Goal: Task Accomplishment & Management: Complete application form

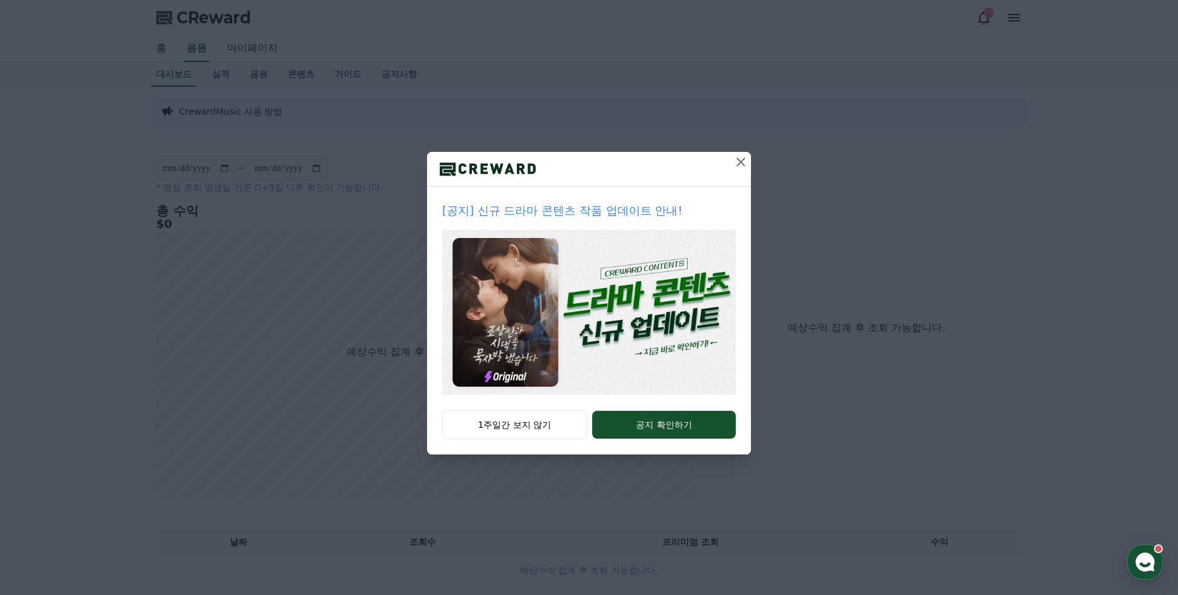
click at [738, 162] on icon at bounding box center [740, 161] width 15 height 15
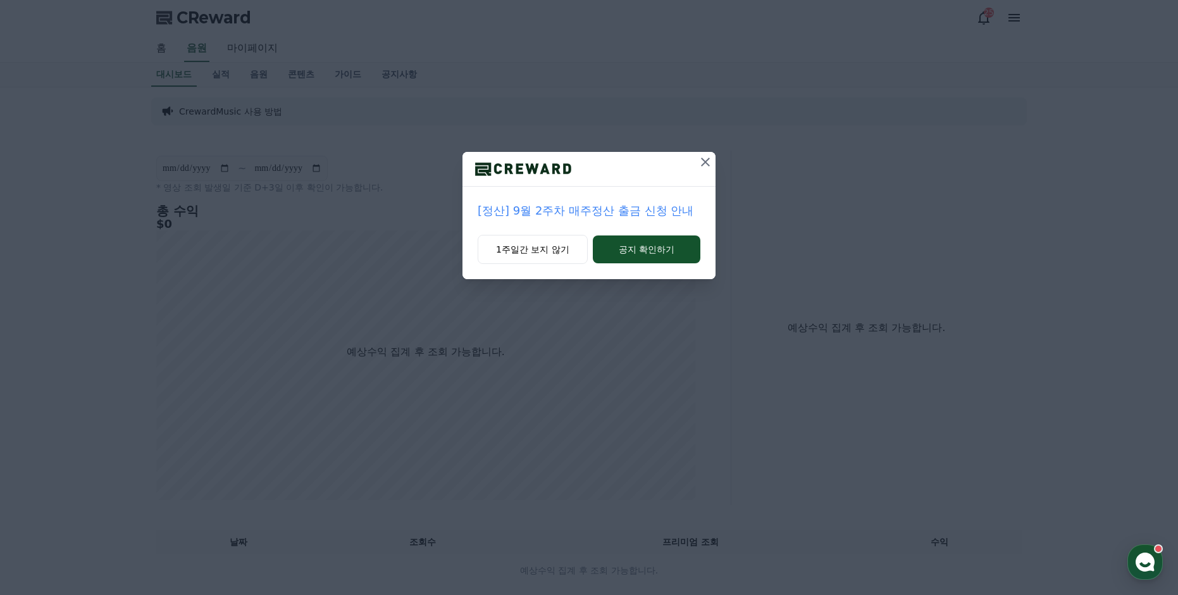
click at [704, 164] on icon at bounding box center [705, 162] width 9 height 9
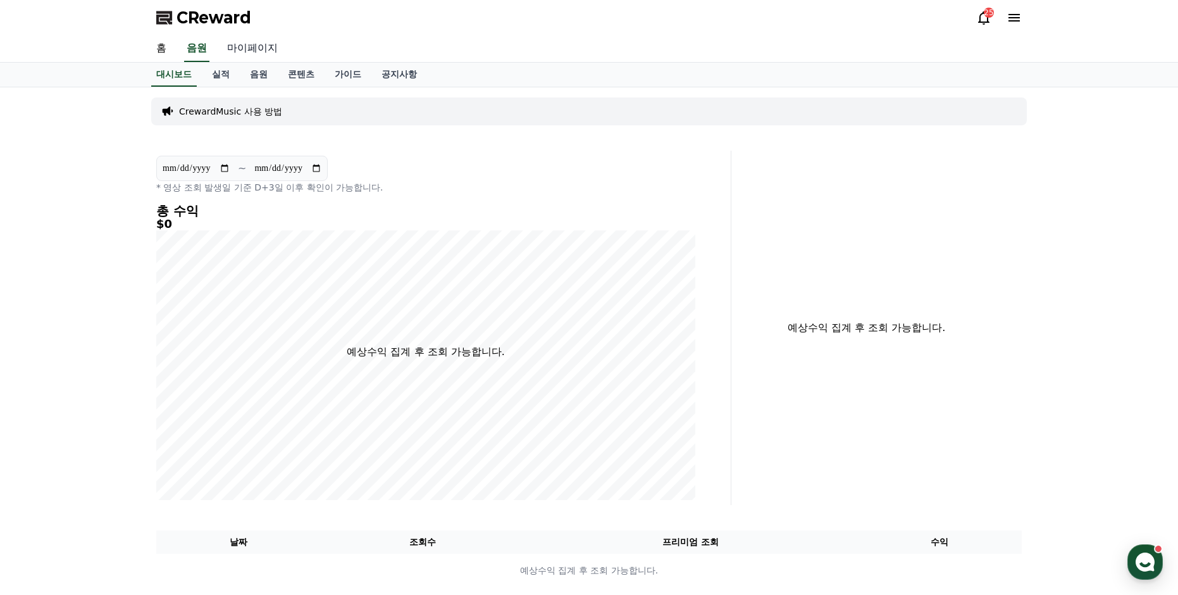
click at [240, 50] on link "마이페이지" at bounding box center [252, 48] width 71 height 27
select select "**********"
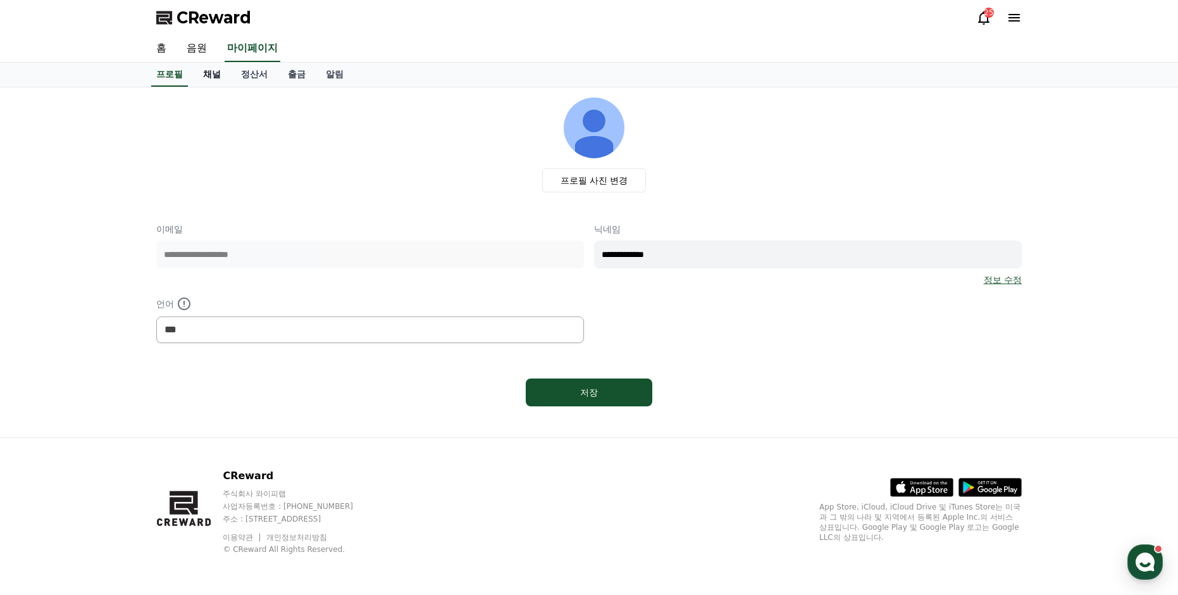
click at [215, 78] on link "채널" at bounding box center [212, 75] width 38 height 24
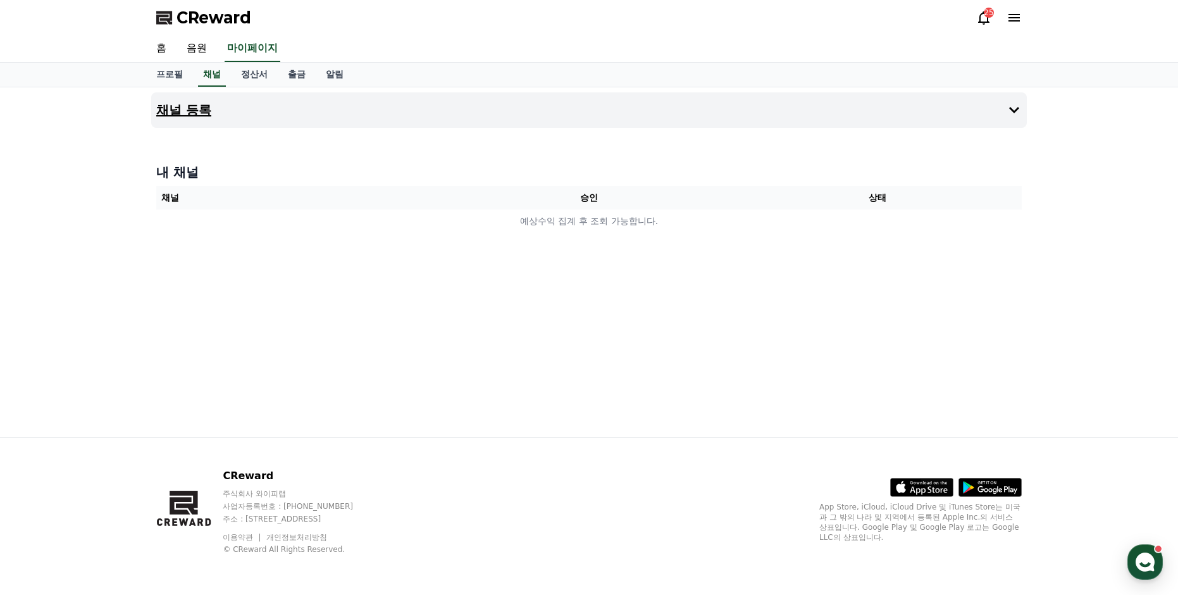
click at [199, 107] on h4 "채널 등록" at bounding box center [183, 110] width 55 height 14
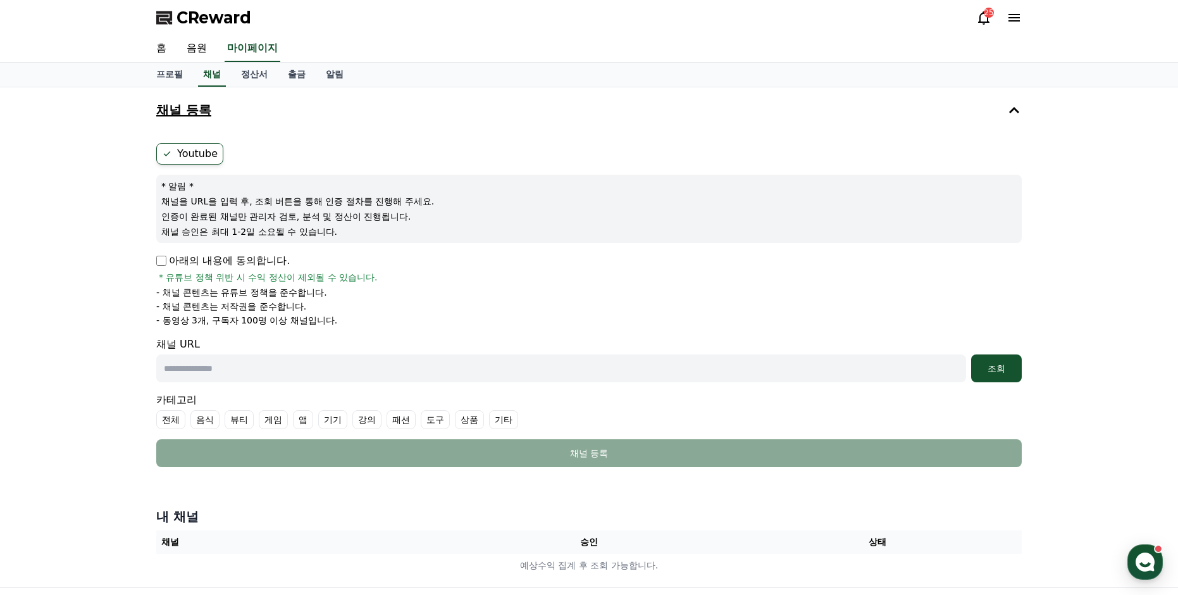
click at [194, 106] on h4 "채널 등록" at bounding box center [183, 110] width 55 height 14
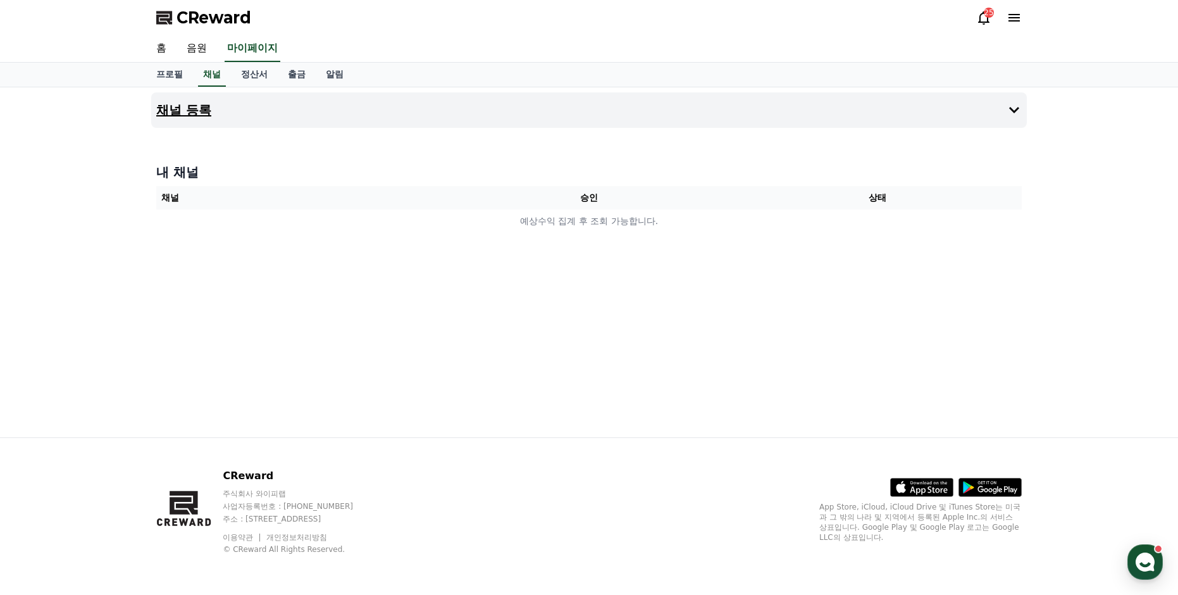
click at [190, 111] on h4 "채널 등록" at bounding box center [183, 110] width 55 height 14
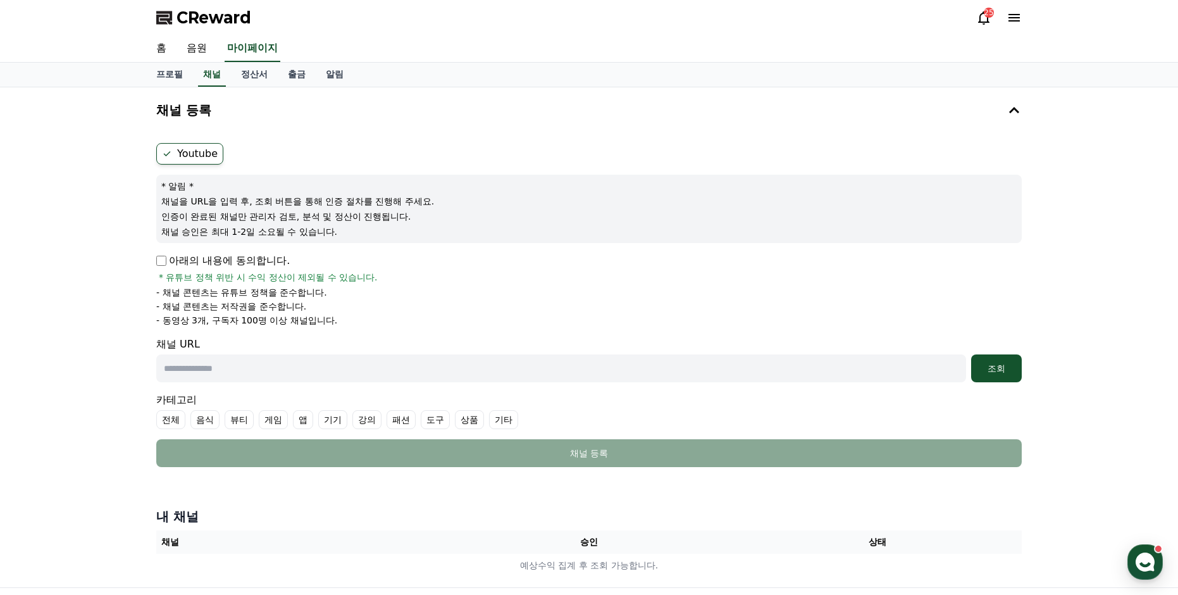
click at [200, 363] on input "text" at bounding box center [561, 368] width 810 height 28
paste input "**********"
type input "**********"
click at [1005, 369] on div "조회" at bounding box center [996, 368] width 40 height 13
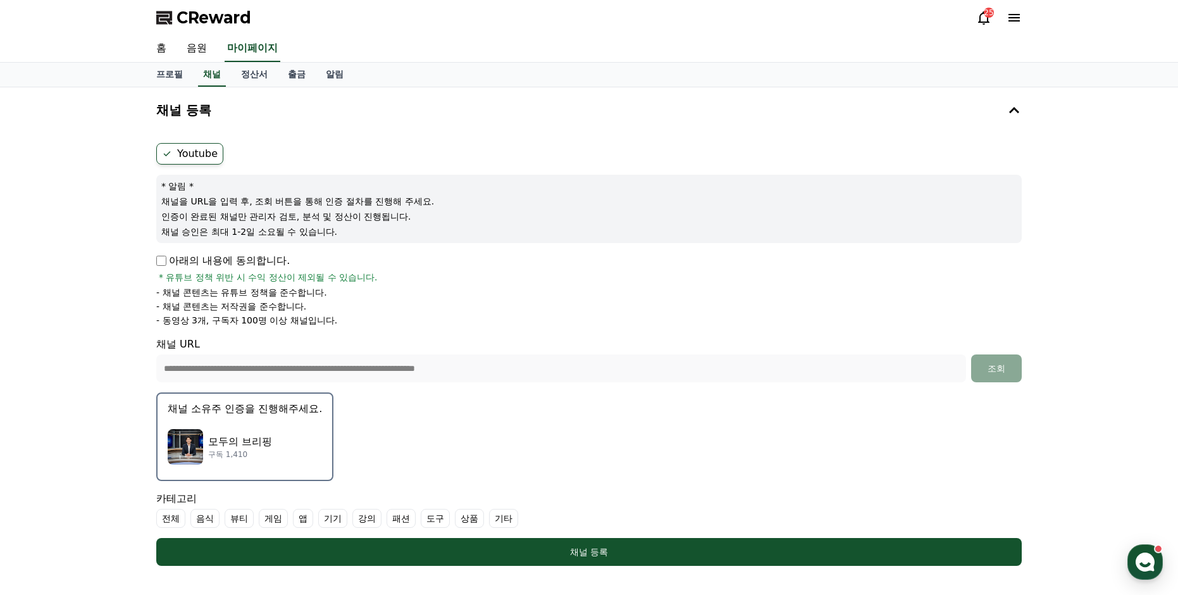
click at [189, 440] on img "button" at bounding box center [185, 446] width 35 height 35
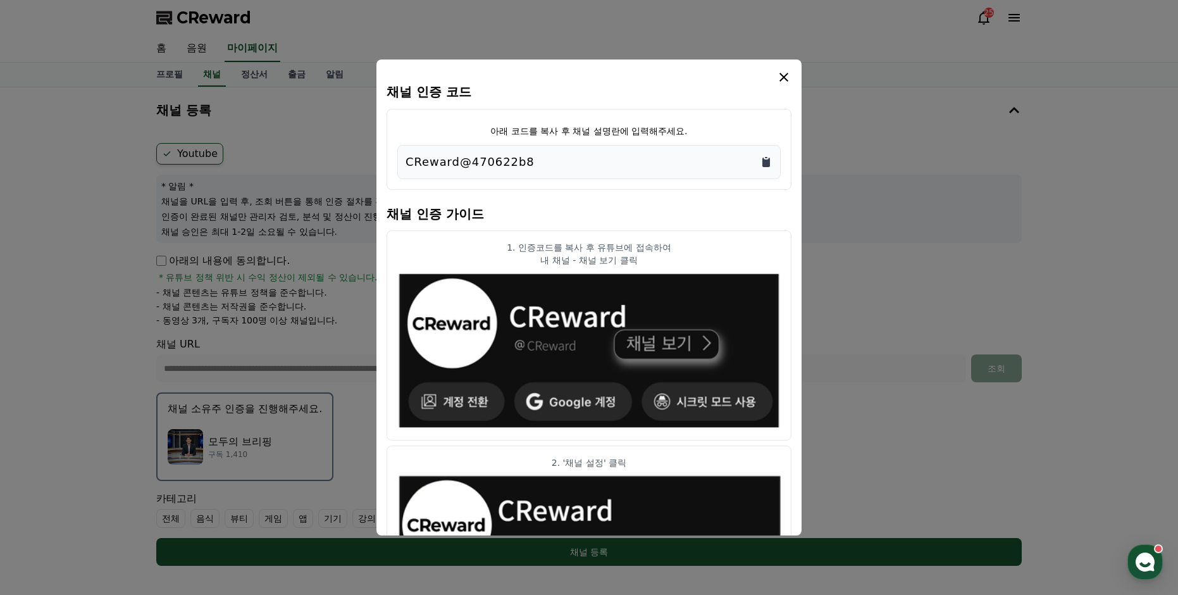
click at [767, 162] on icon "Copy to clipboard" at bounding box center [766, 162] width 8 height 9
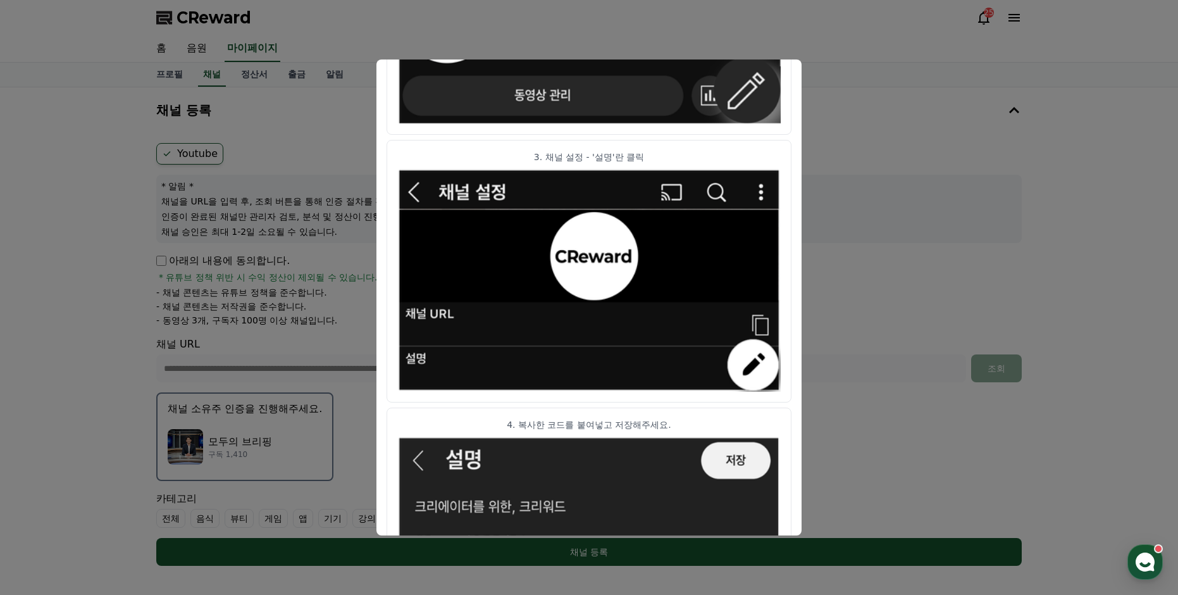
scroll to position [569, 0]
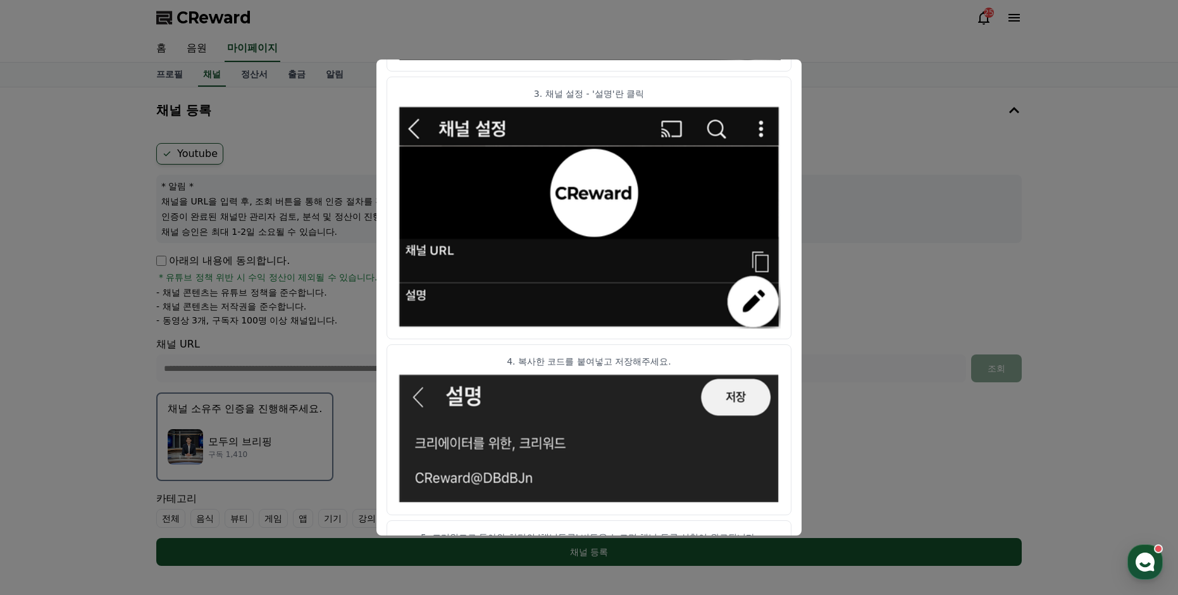
click at [521, 14] on button "close modal" at bounding box center [589, 297] width 1178 height 595
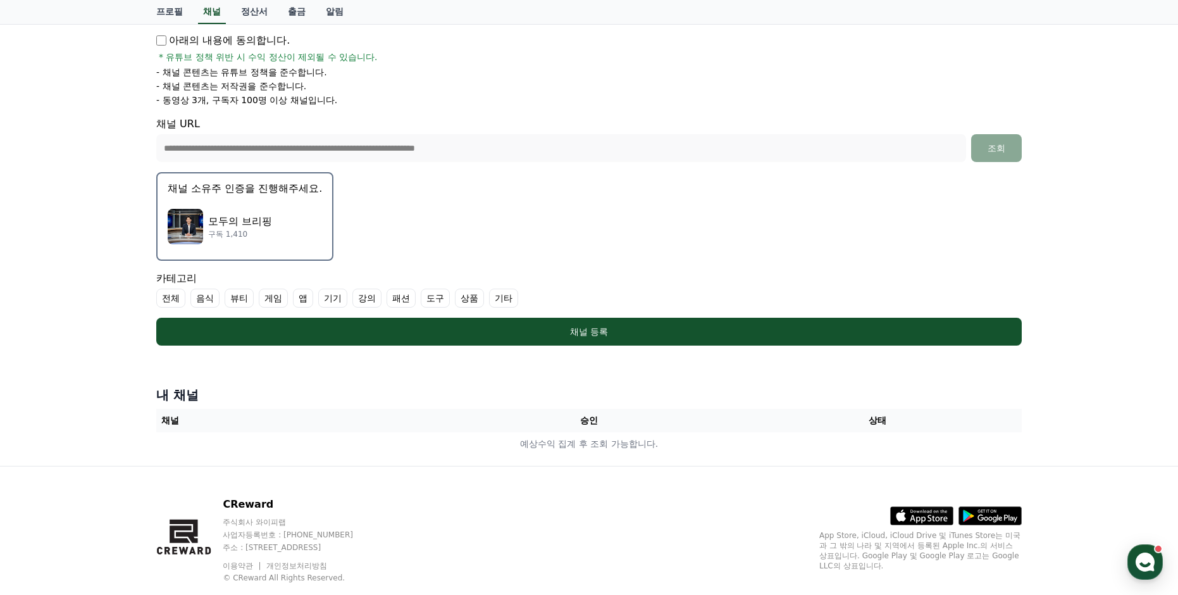
scroll to position [249, 0]
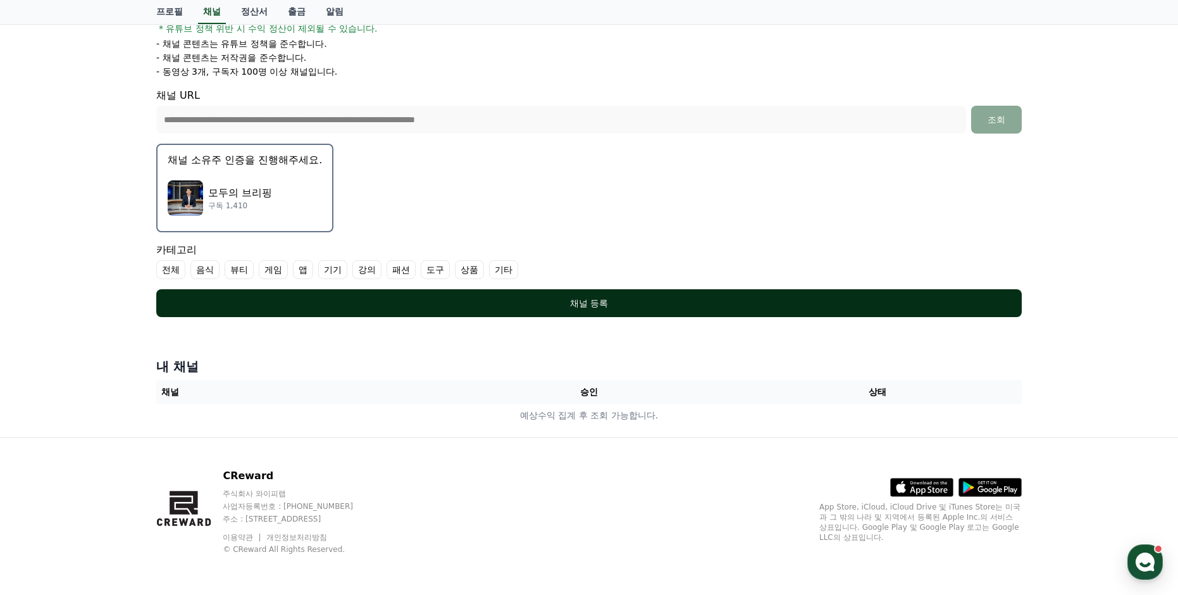
click at [593, 304] on div "채널 등록" at bounding box center [589, 303] width 815 height 13
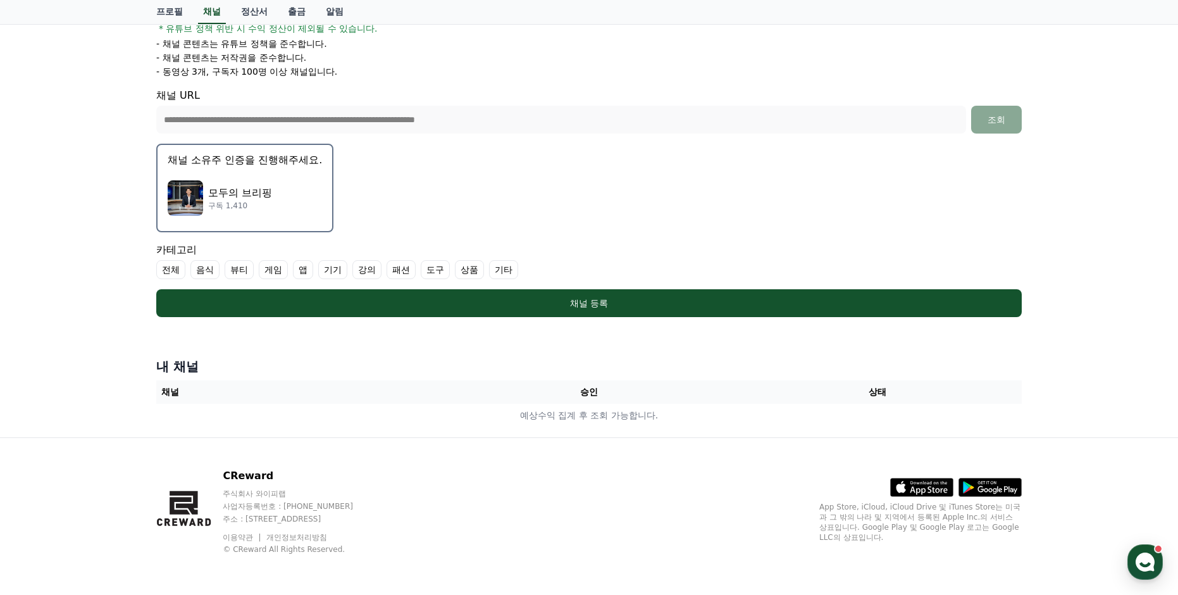
click at [506, 277] on label "기타" at bounding box center [503, 269] width 29 height 19
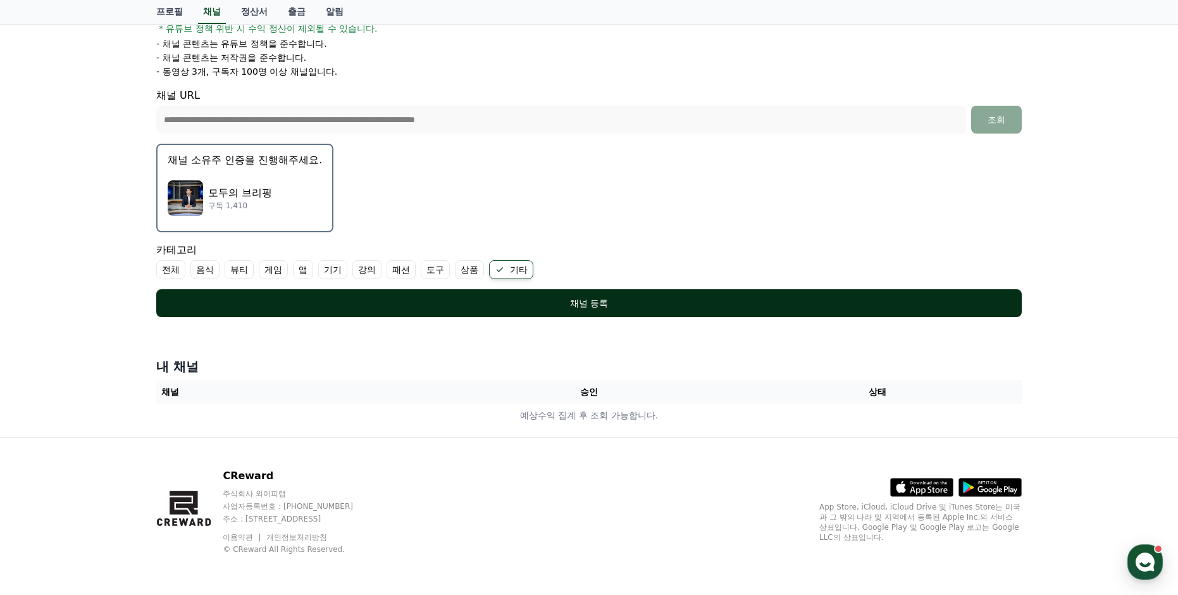
click at [589, 303] on div "채널 등록" at bounding box center [589, 303] width 815 height 13
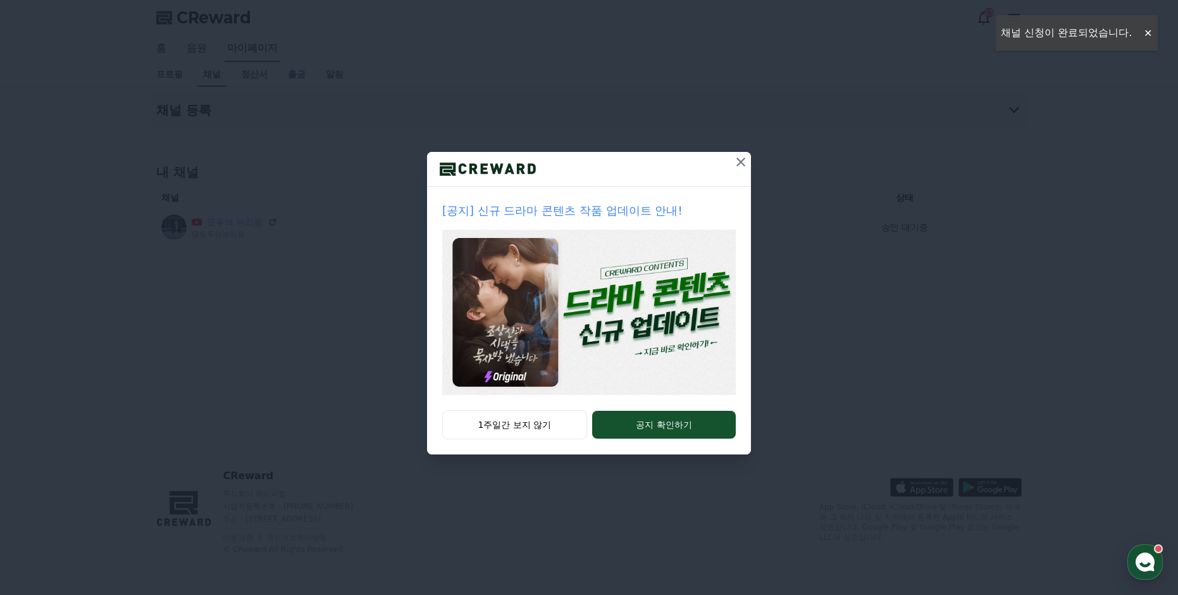
click at [742, 162] on icon at bounding box center [740, 161] width 15 height 15
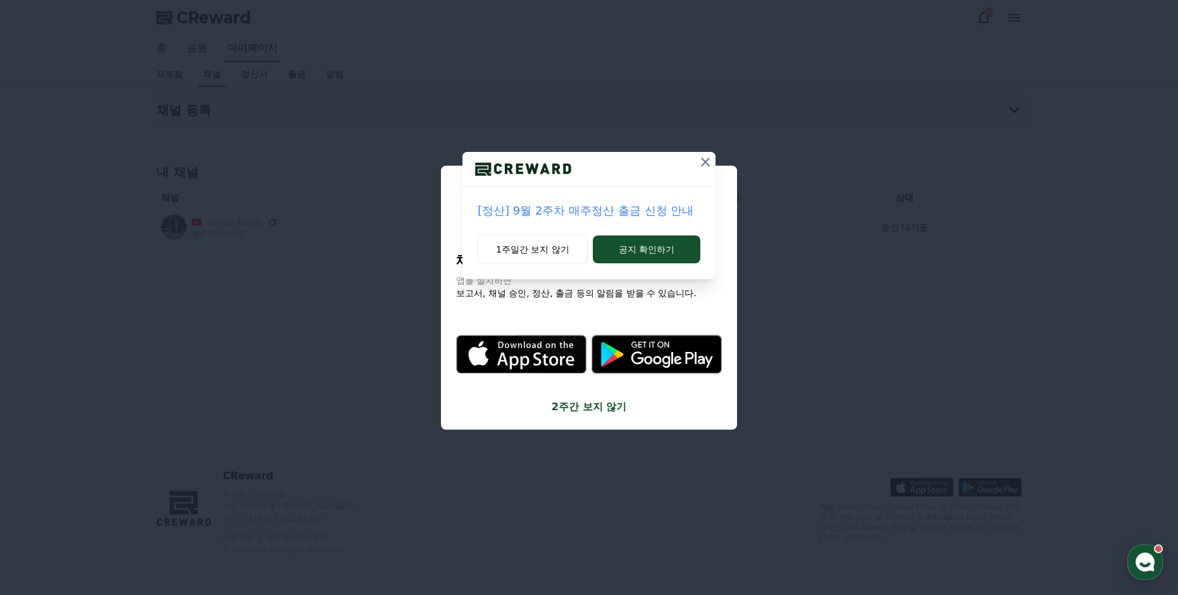
click at [707, 159] on icon at bounding box center [705, 161] width 15 height 15
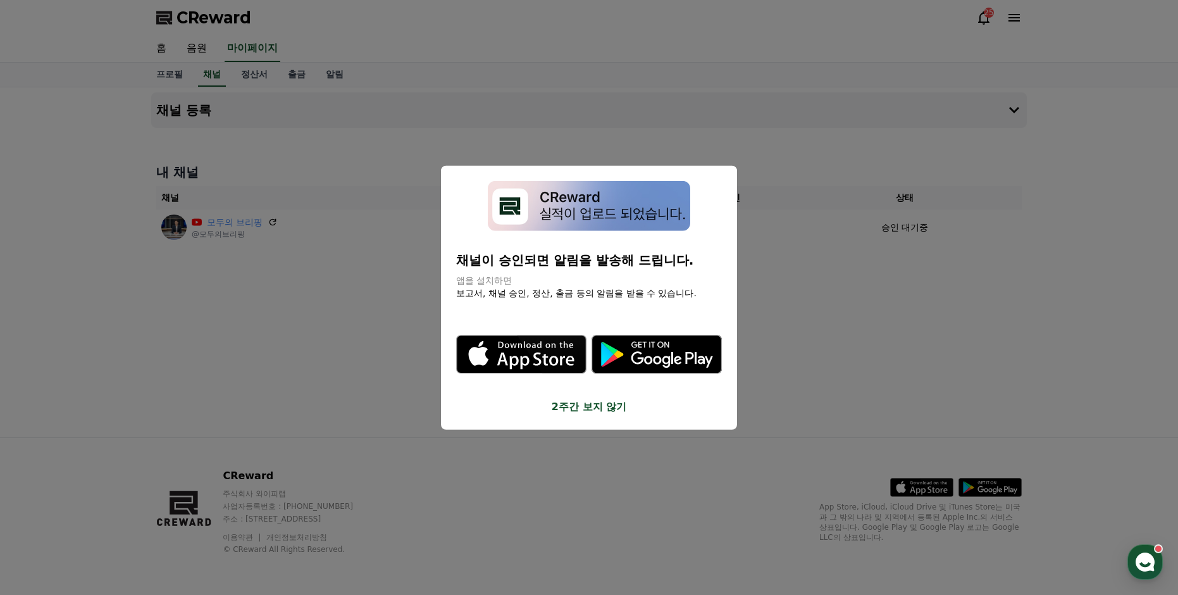
click at [388, 309] on button "close modal" at bounding box center [589, 297] width 1178 height 595
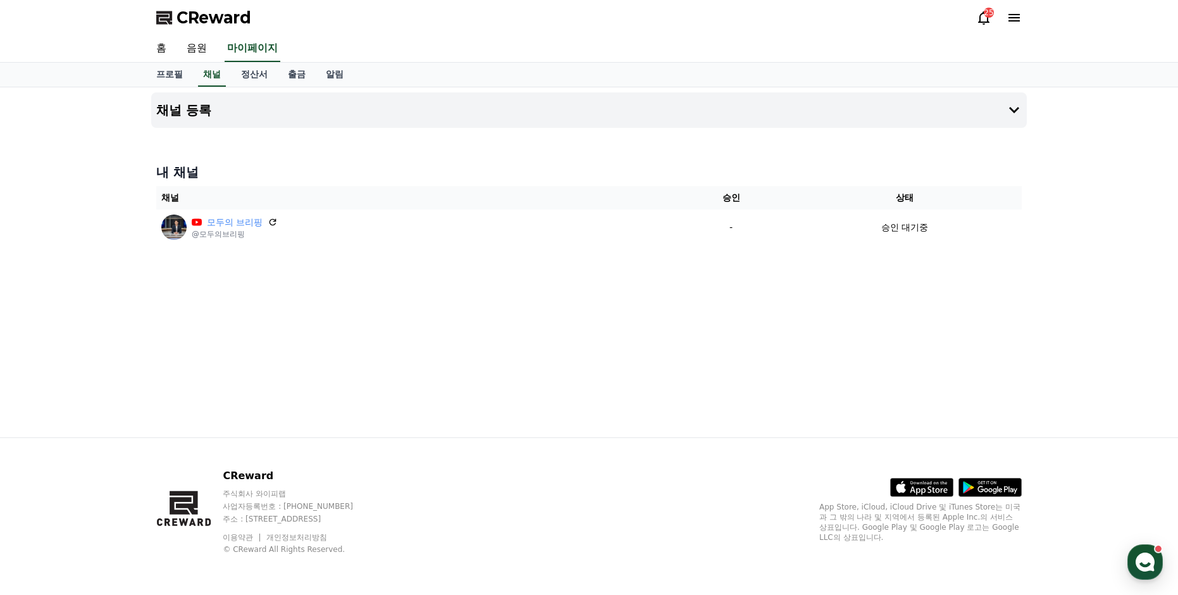
drag, startPoint x: 568, startPoint y: 144, endPoint x: 495, endPoint y: 166, distance: 76.2
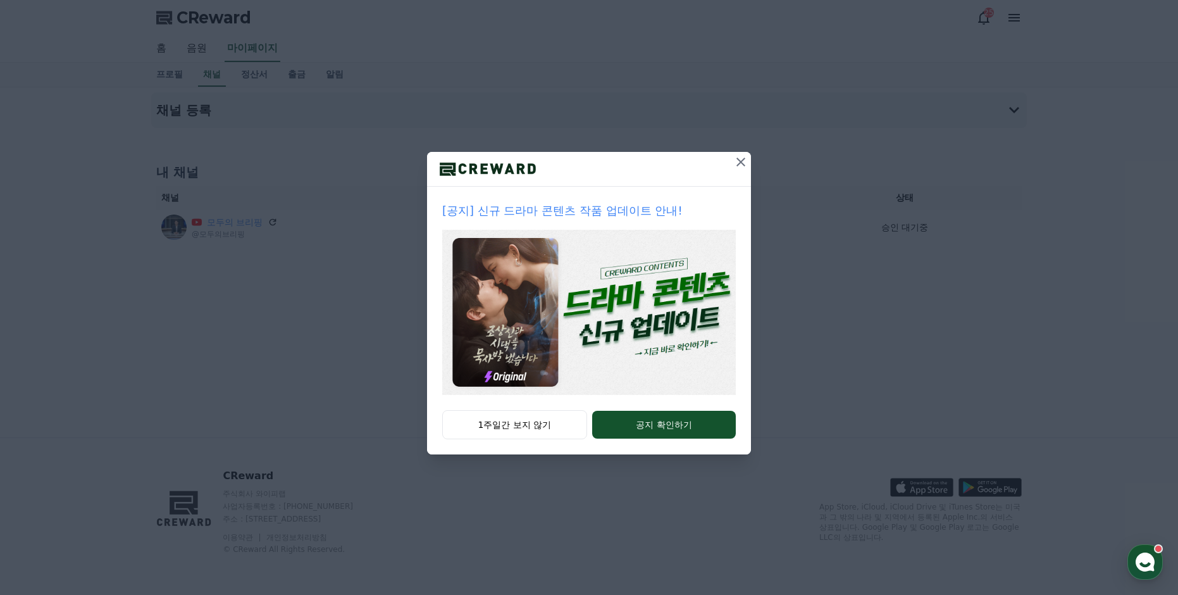
click at [744, 159] on icon at bounding box center [740, 162] width 9 height 9
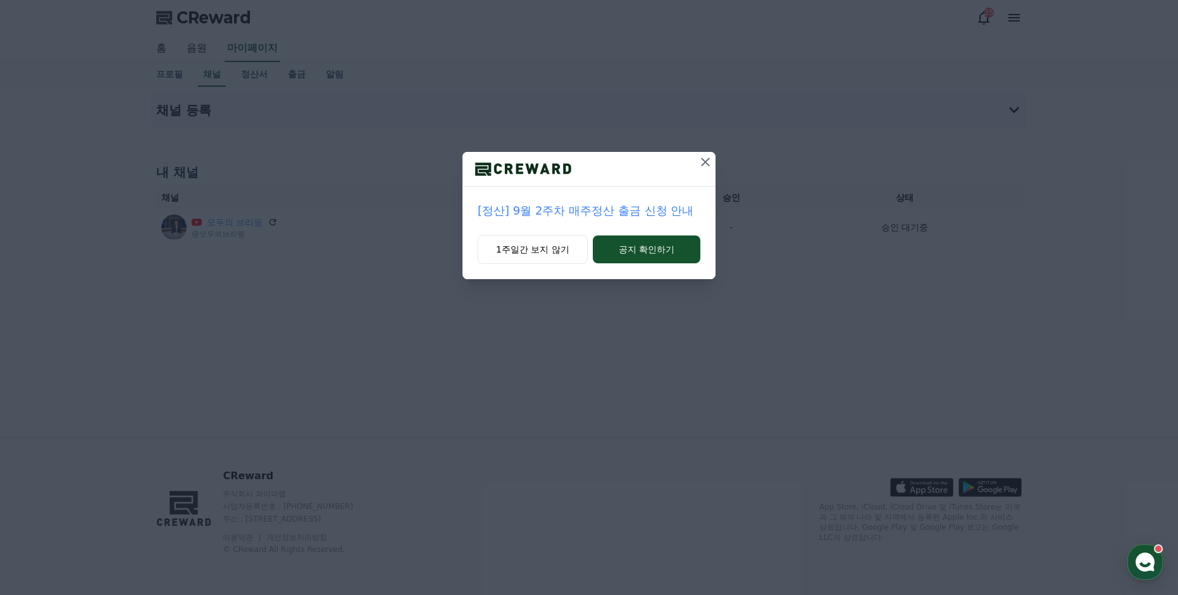
click at [707, 164] on icon at bounding box center [705, 162] width 9 height 9
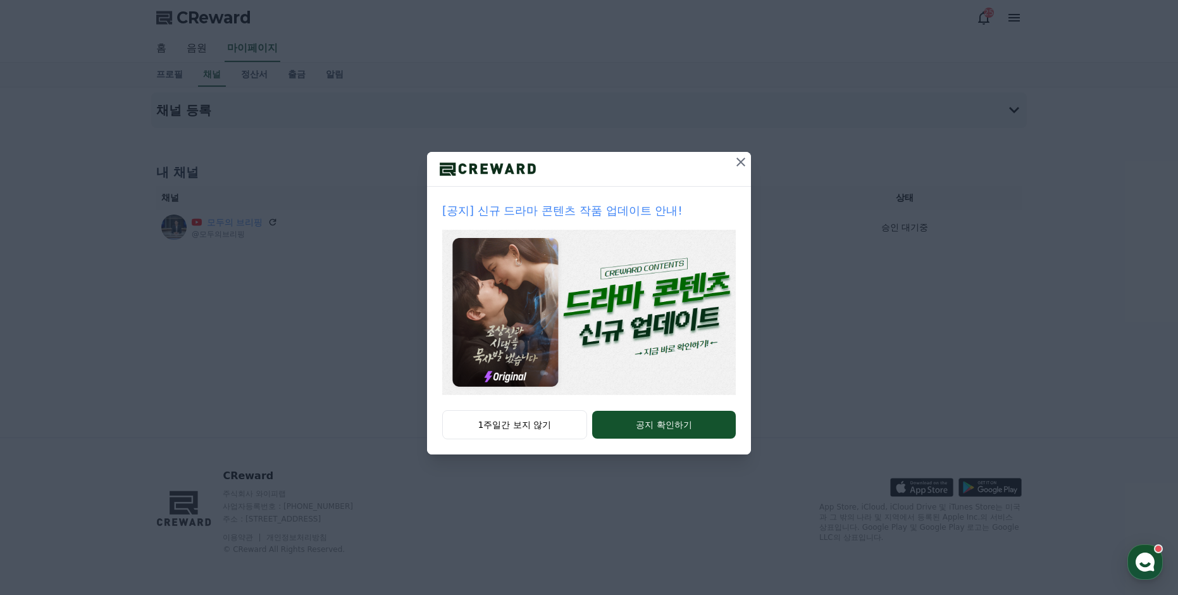
click at [741, 160] on icon at bounding box center [740, 161] width 15 height 15
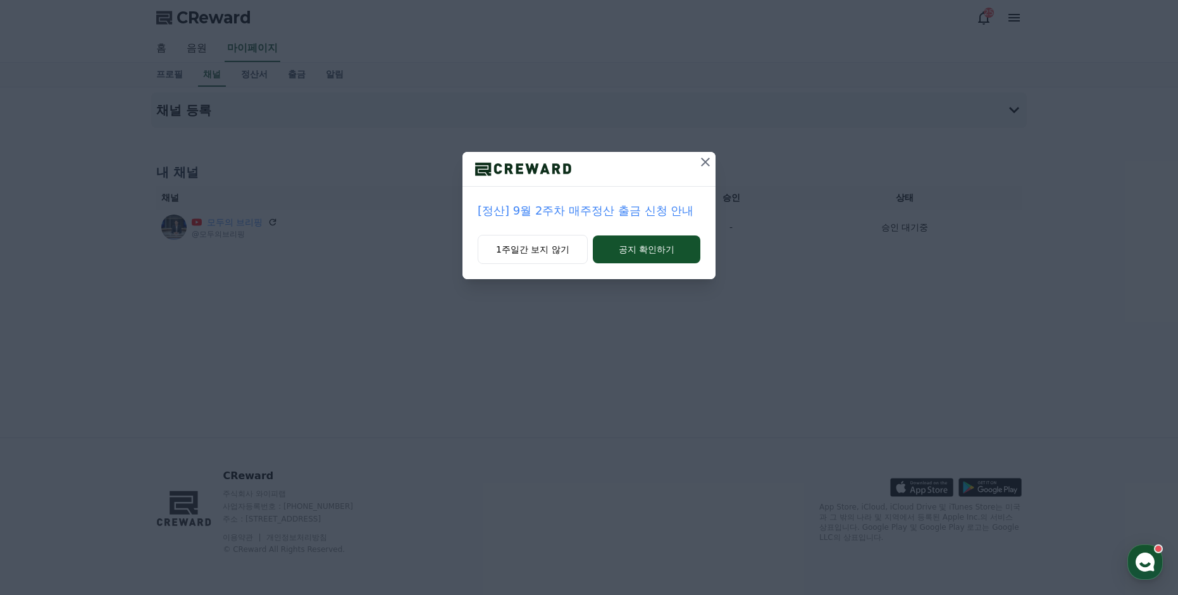
click at [705, 160] on icon at bounding box center [705, 161] width 15 height 15
